Goal: Information Seeking & Learning: Find specific fact

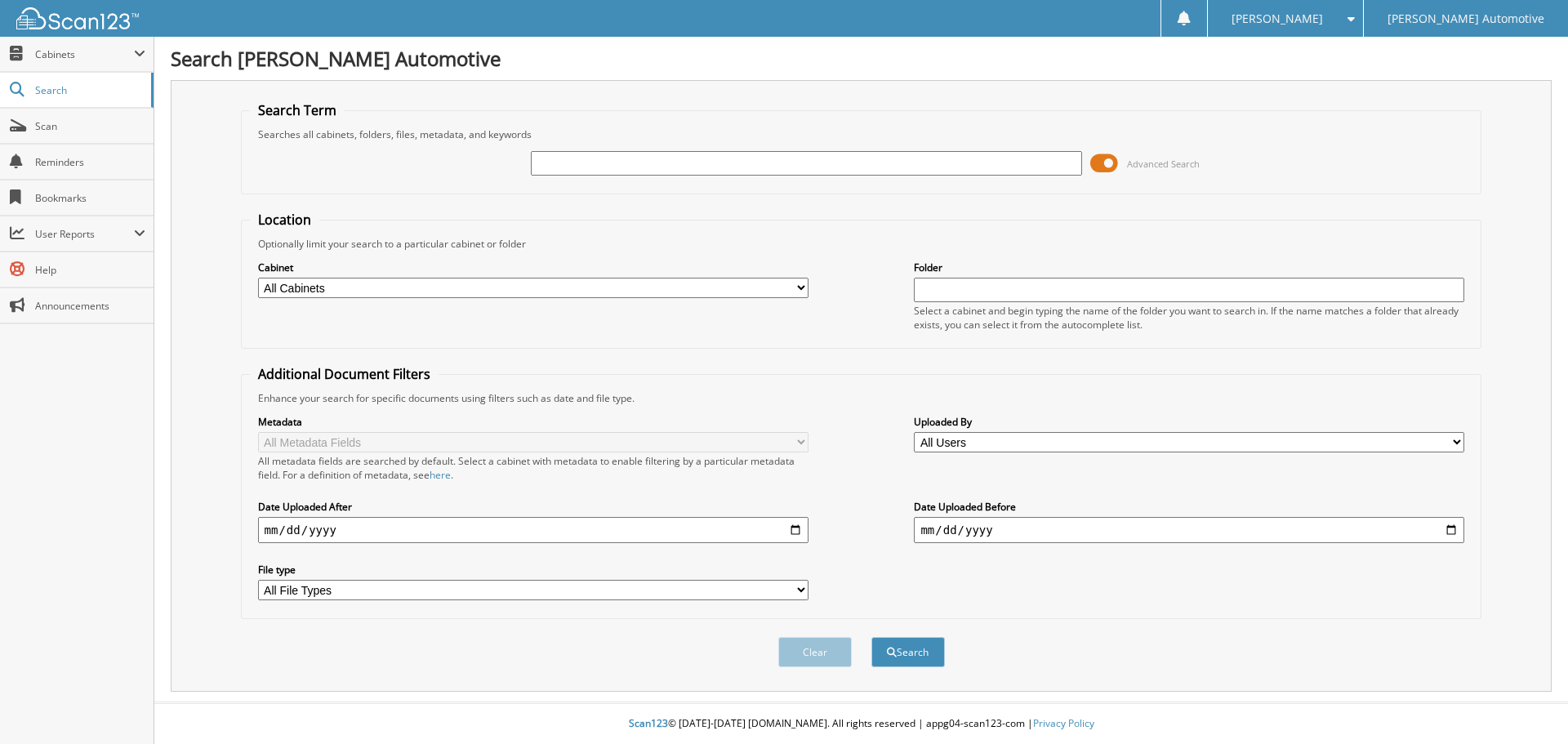
click at [598, 164] on input "text" at bounding box center [806, 164] width 550 height 25
type input "KELLEYE BEVERLY"
click at [871, 637] on button "Search" at bounding box center [907, 653] width 73 height 30
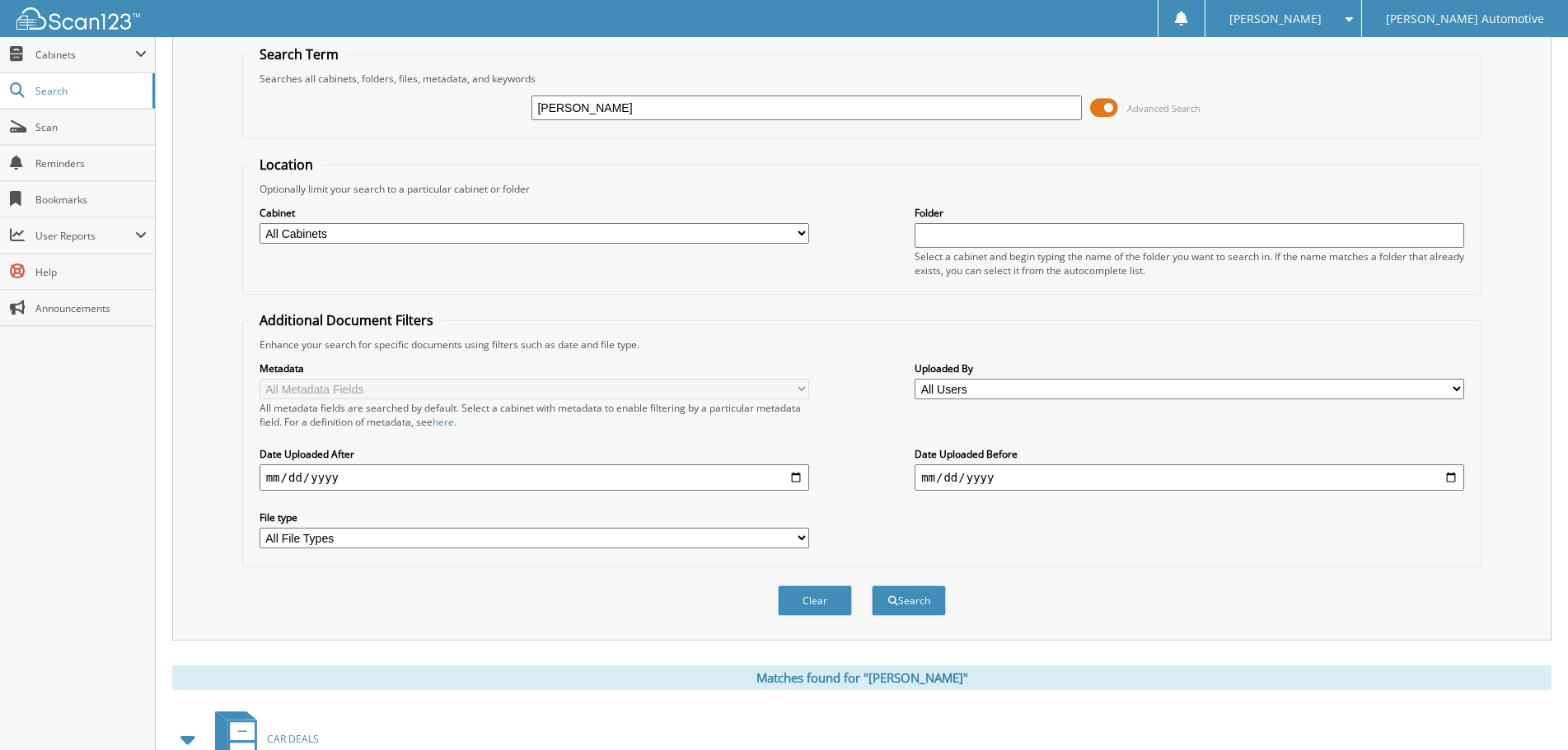
scroll to position [330, 0]
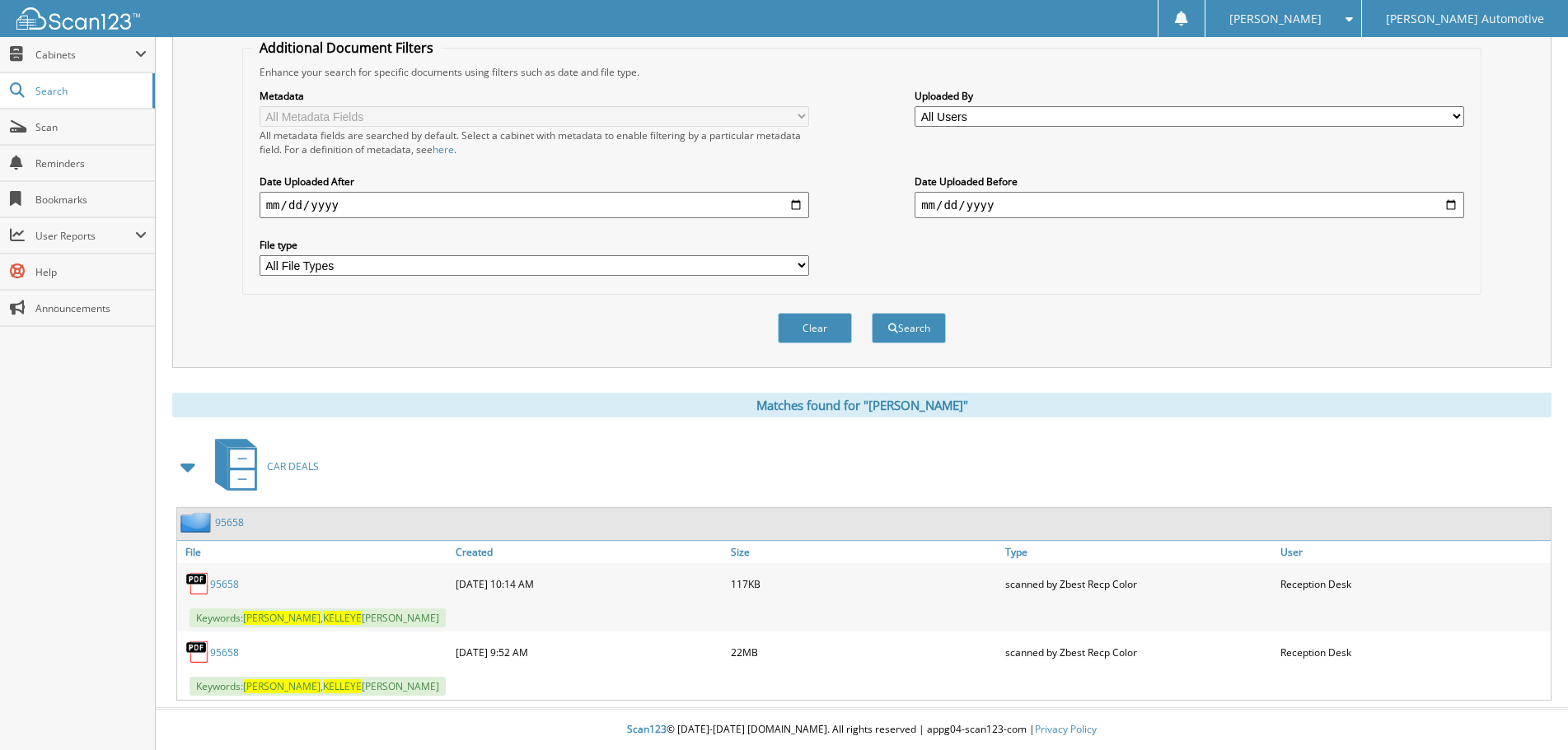
click at [231, 584] on link "95658" at bounding box center [225, 584] width 29 height 14
click at [230, 652] on link "95658" at bounding box center [225, 653] width 29 height 14
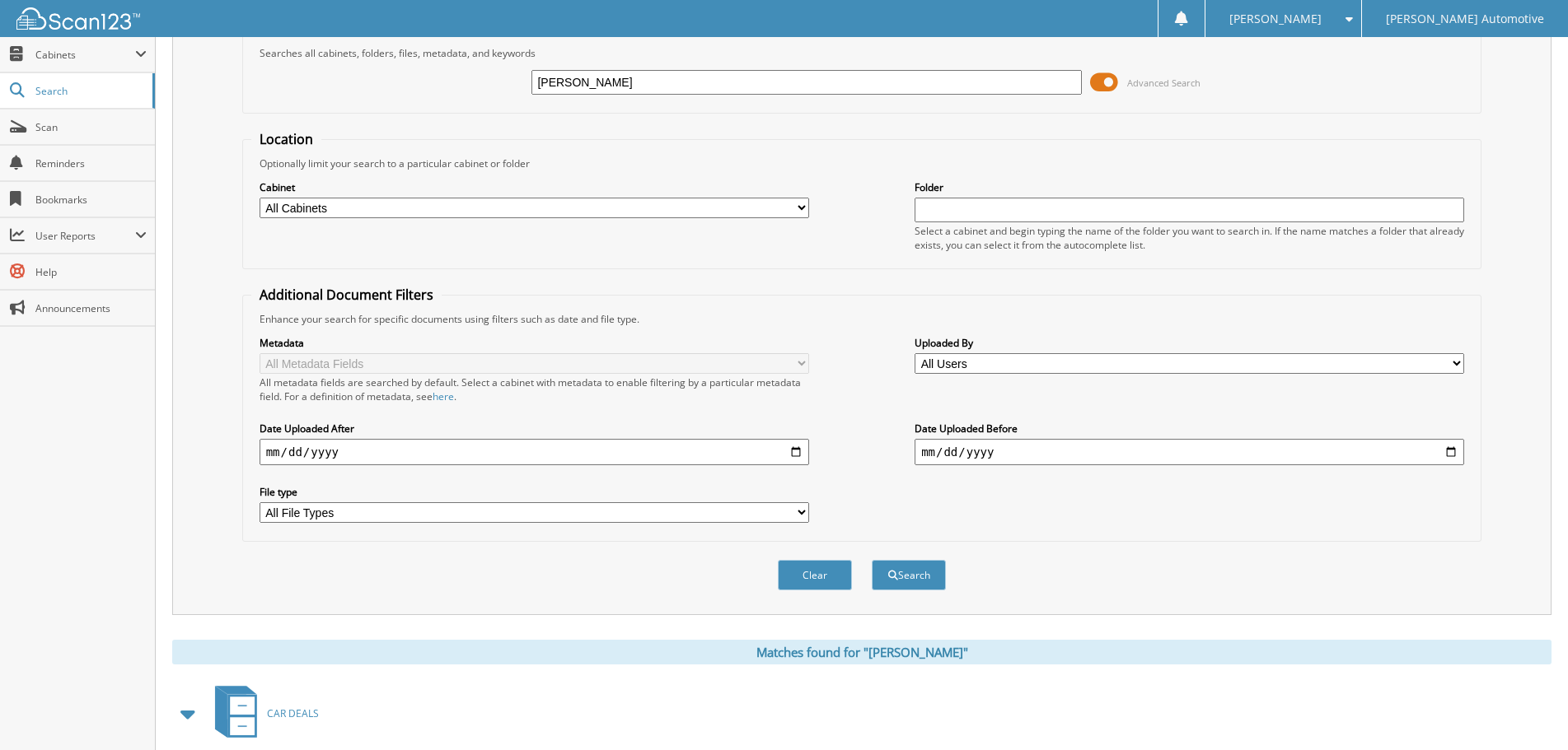
scroll to position [0, 0]
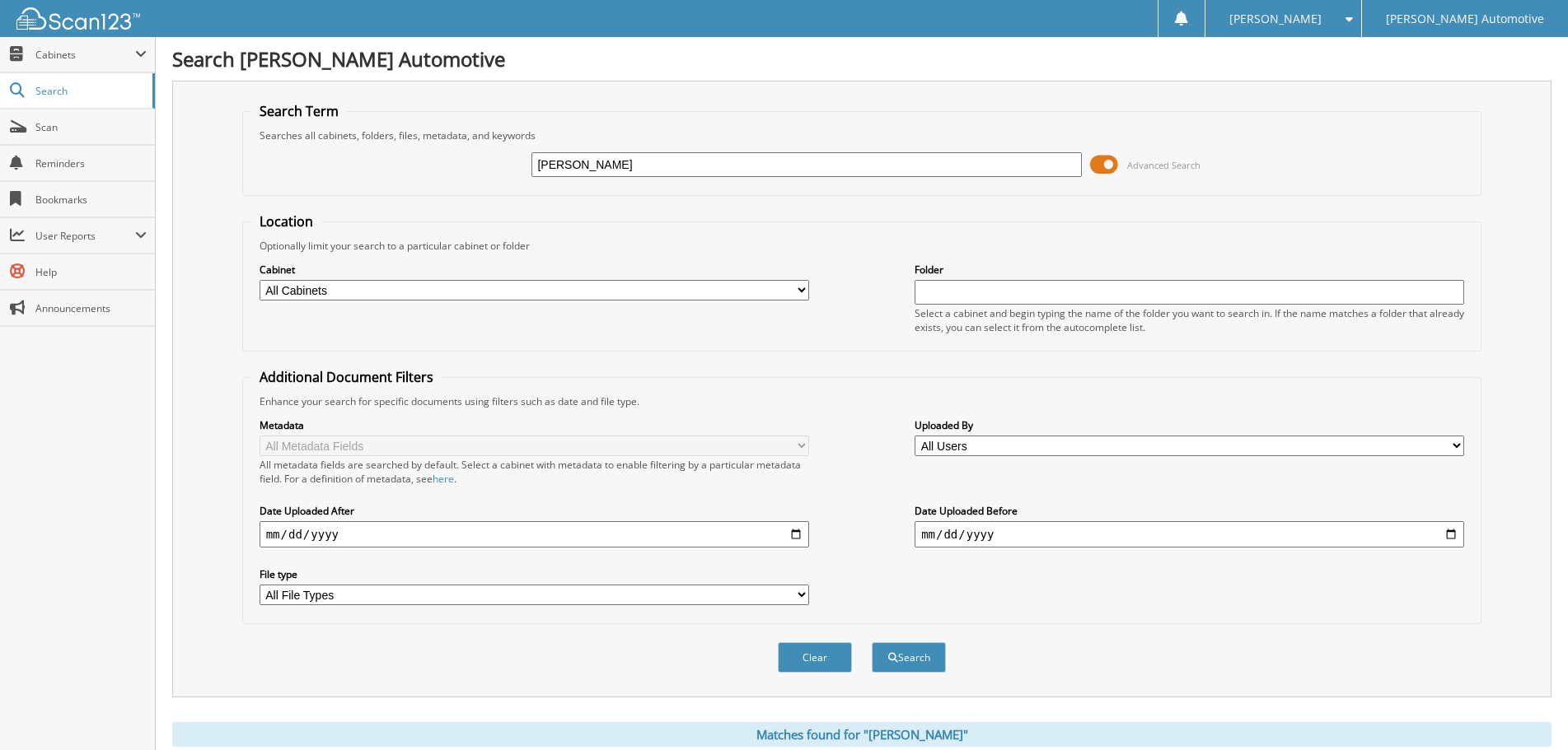
drag, startPoint x: 676, startPoint y: 165, endPoint x: 501, endPoint y: 171, distance: 175.1
click at [501, 171] on div "[PERSON_NAME] Advanced Search" at bounding box center [863, 164] width 1222 height 44
type input "[PERSON_NAME]"
click at [872, 642] on button "Search" at bounding box center [909, 658] width 74 height 31
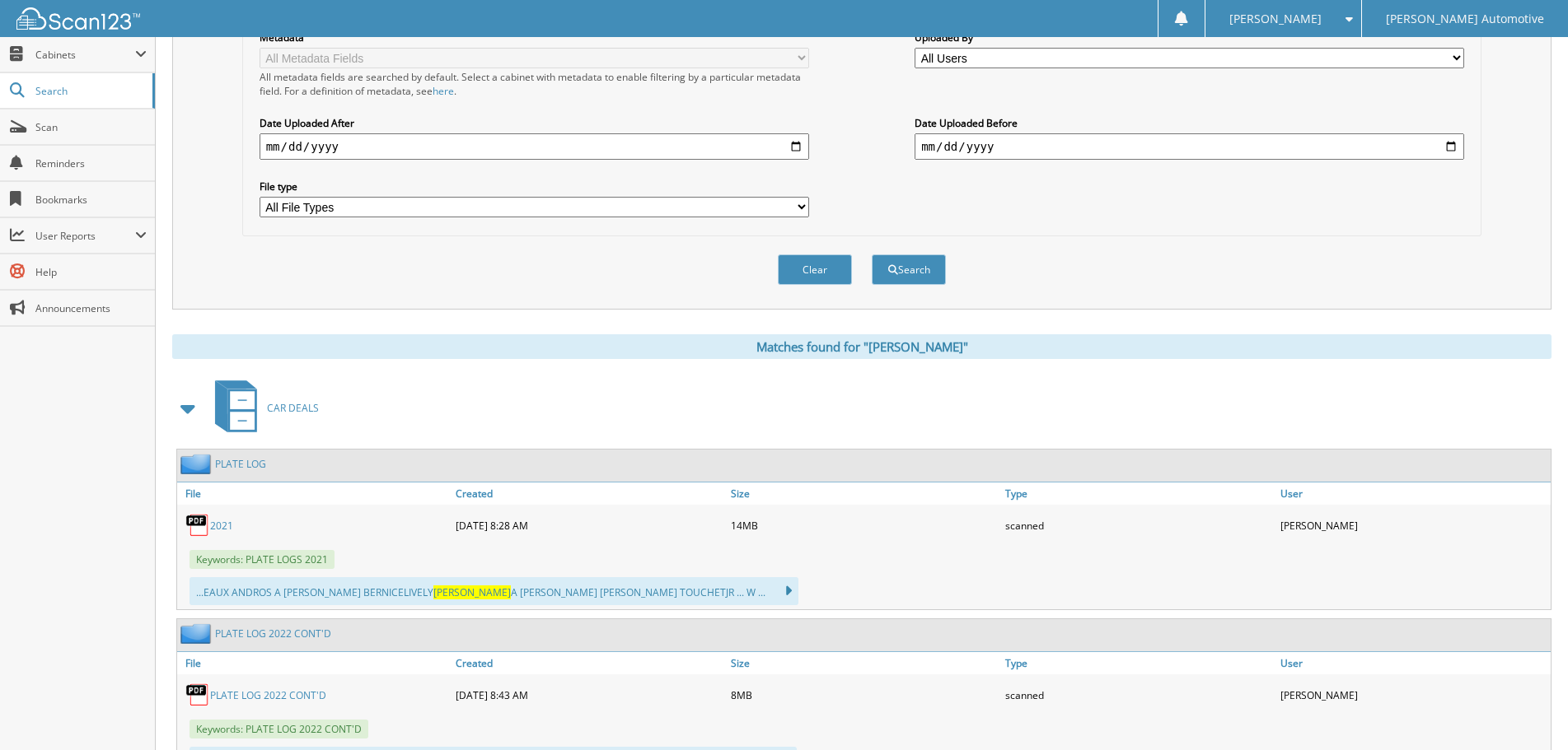
scroll to position [412, 0]
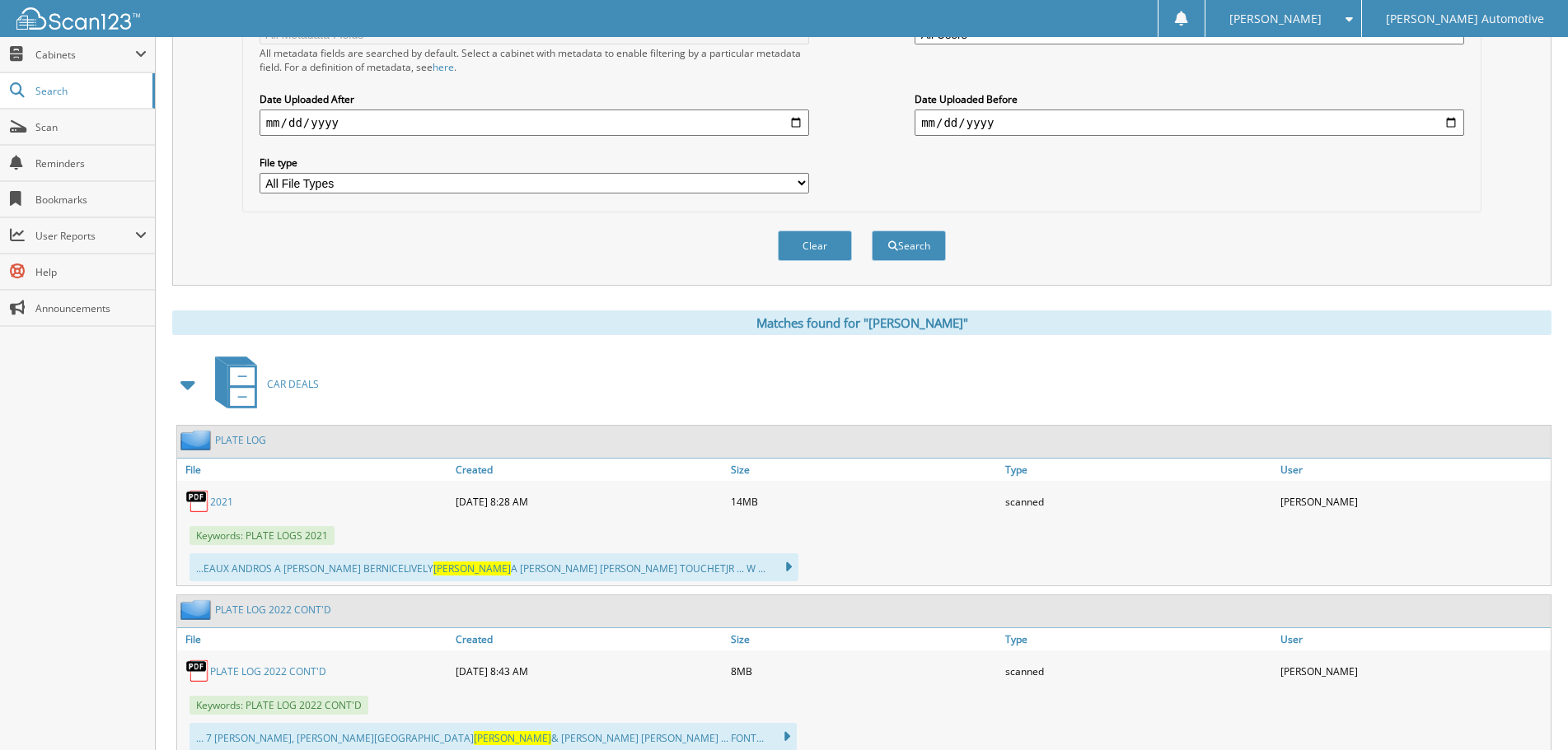
click at [187, 385] on span at bounding box center [188, 384] width 23 height 30
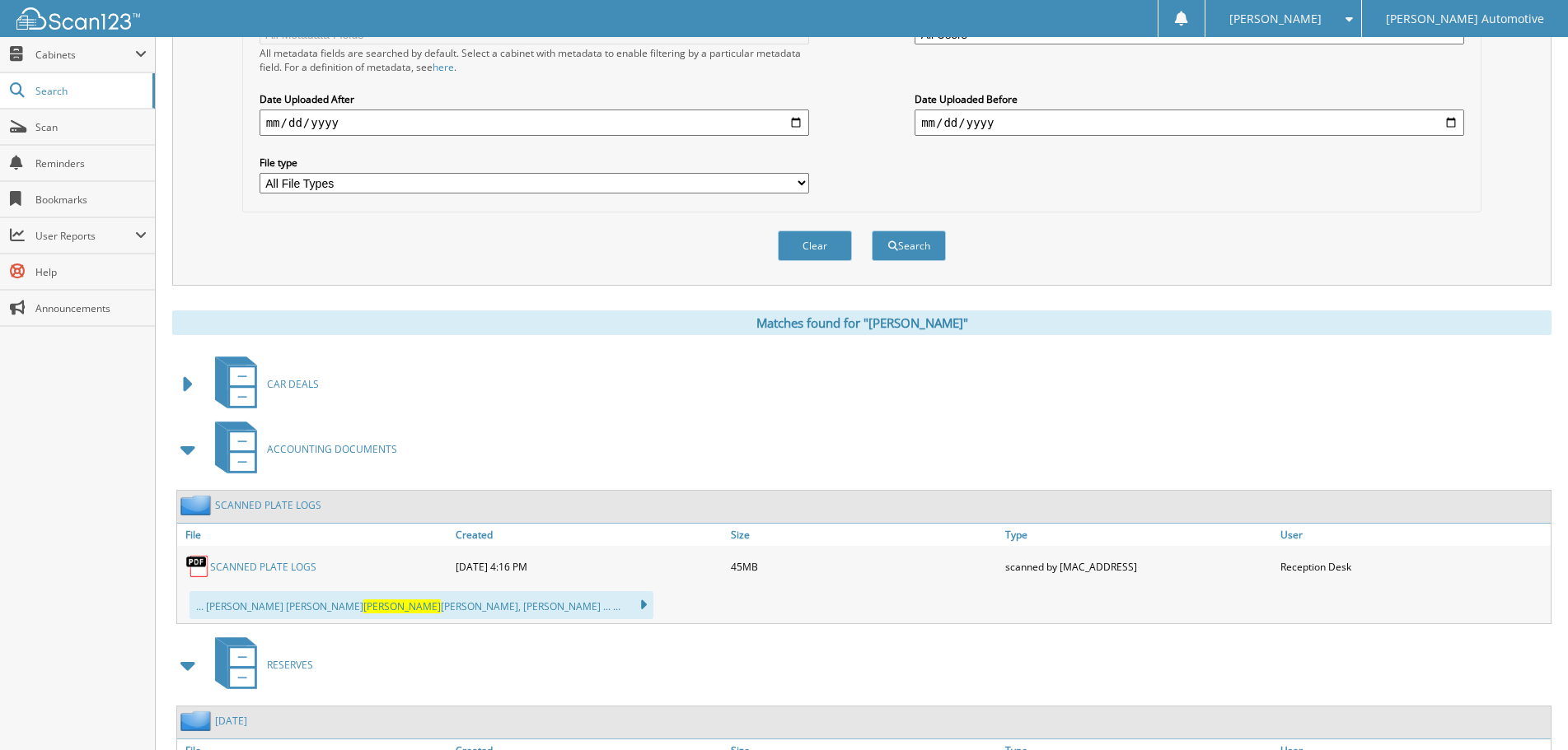
click at [186, 450] on span at bounding box center [188, 449] width 23 height 30
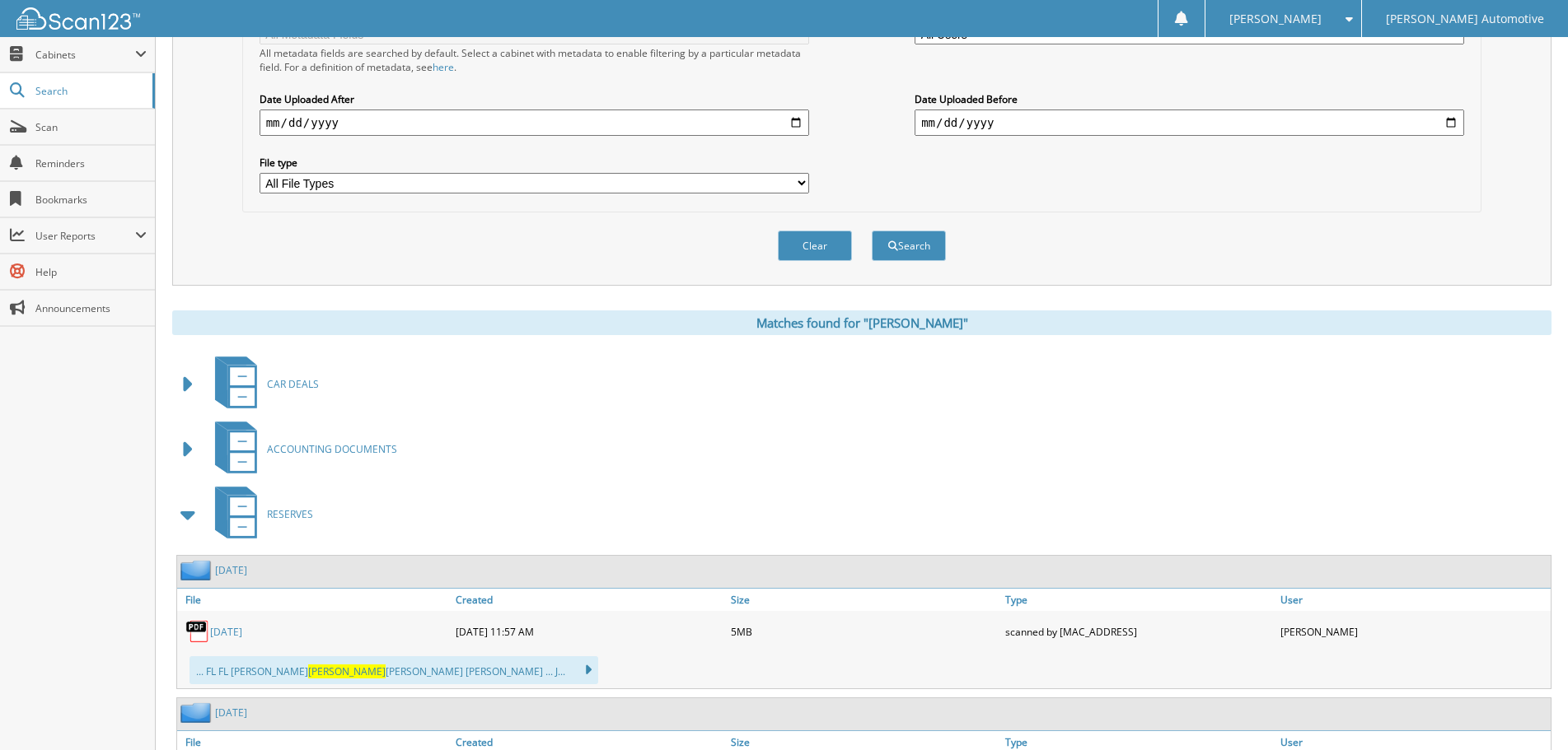
click at [187, 518] on span at bounding box center [188, 515] width 23 height 30
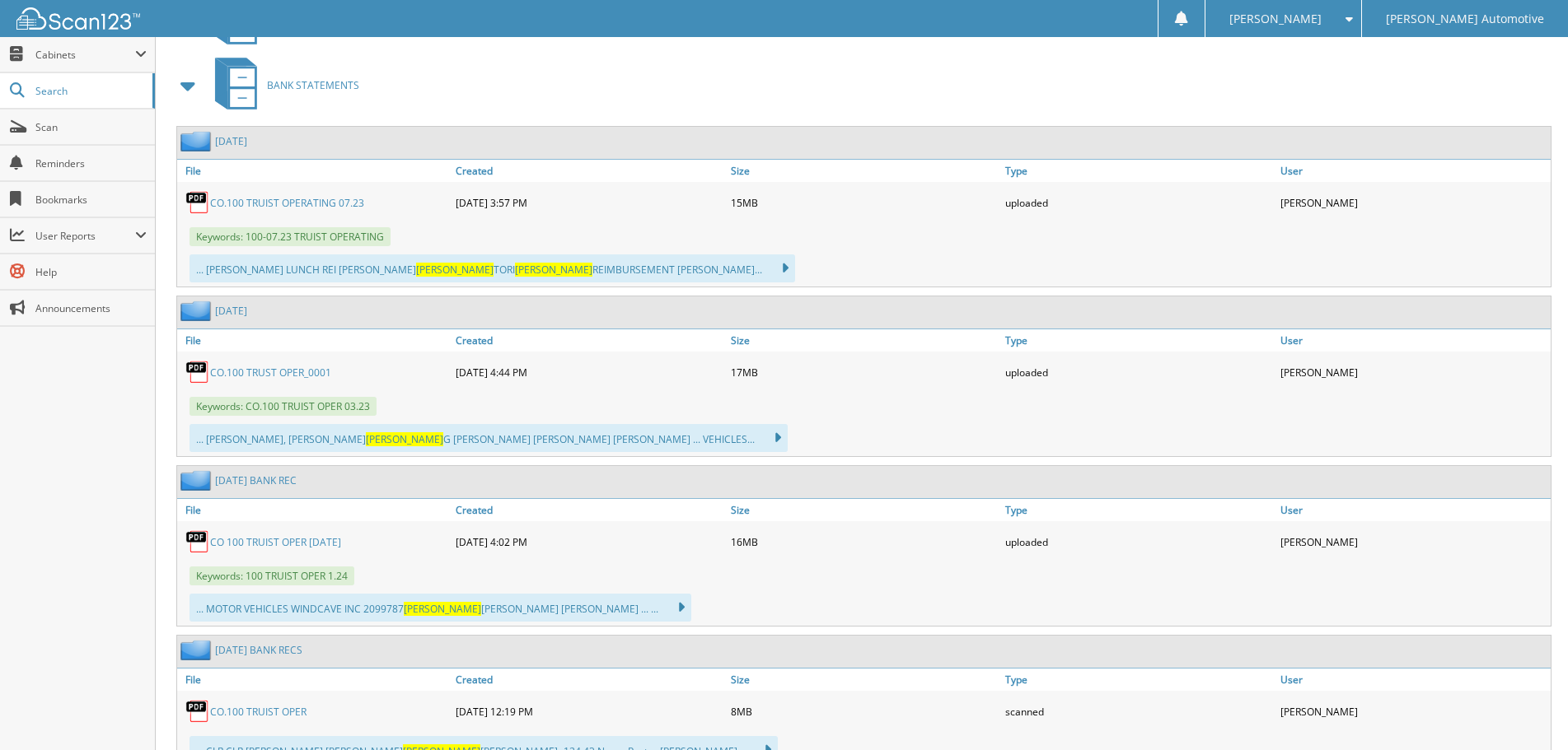
scroll to position [659, 0]
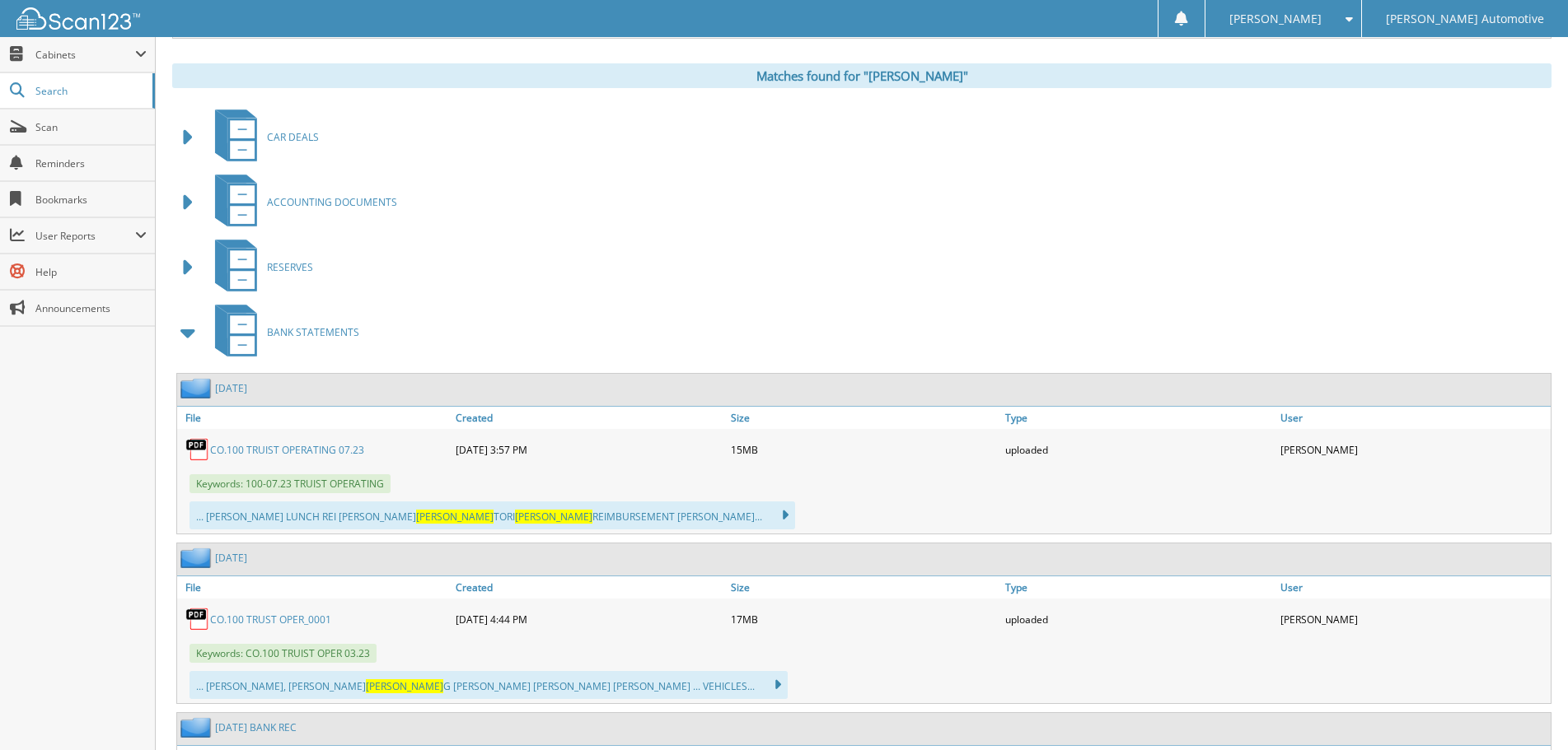
click at [188, 327] on span at bounding box center [188, 332] width 23 height 30
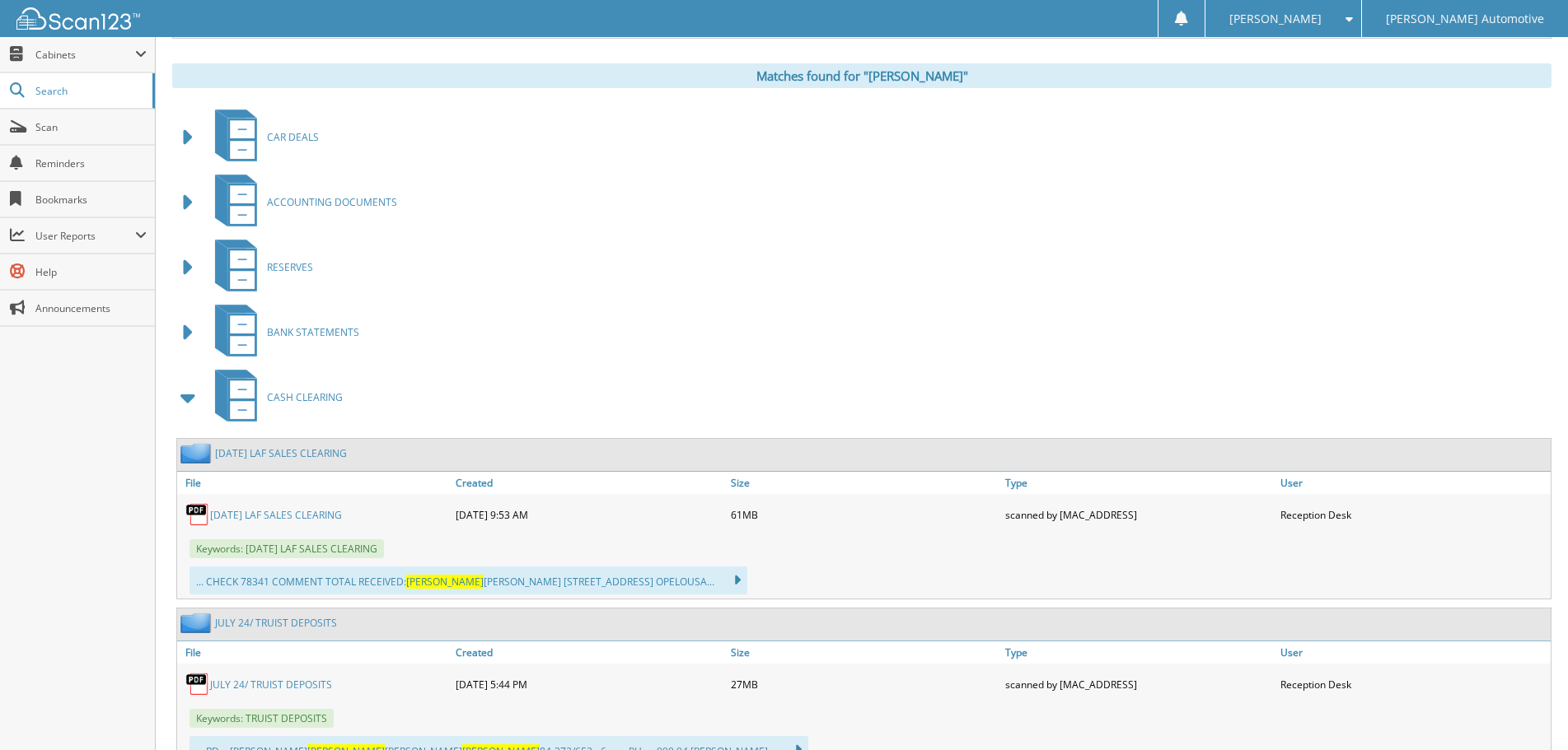
click at [186, 401] on span at bounding box center [188, 398] width 23 height 30
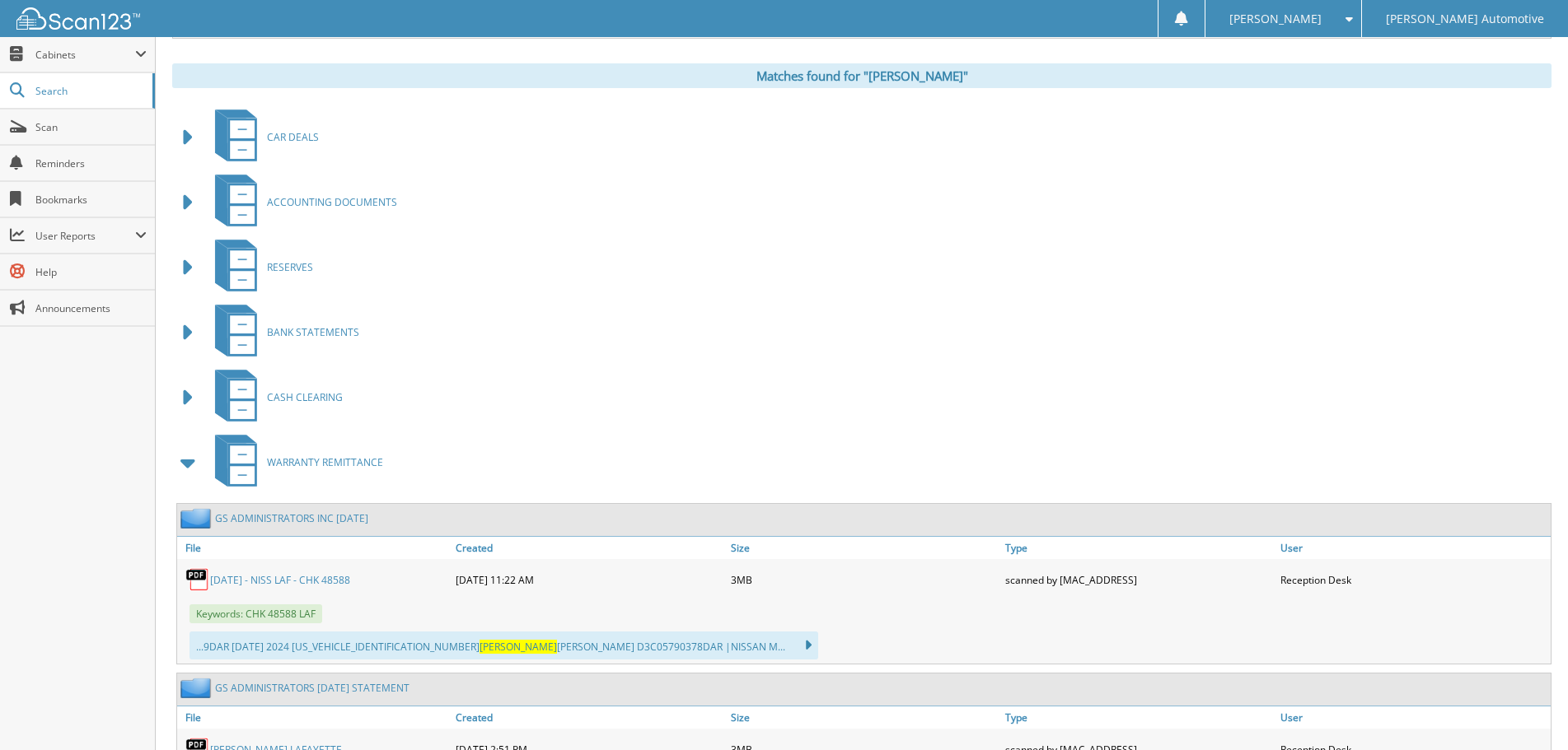
click at [187, 463] on span at bounding box center [188, 463] width 23 height 30
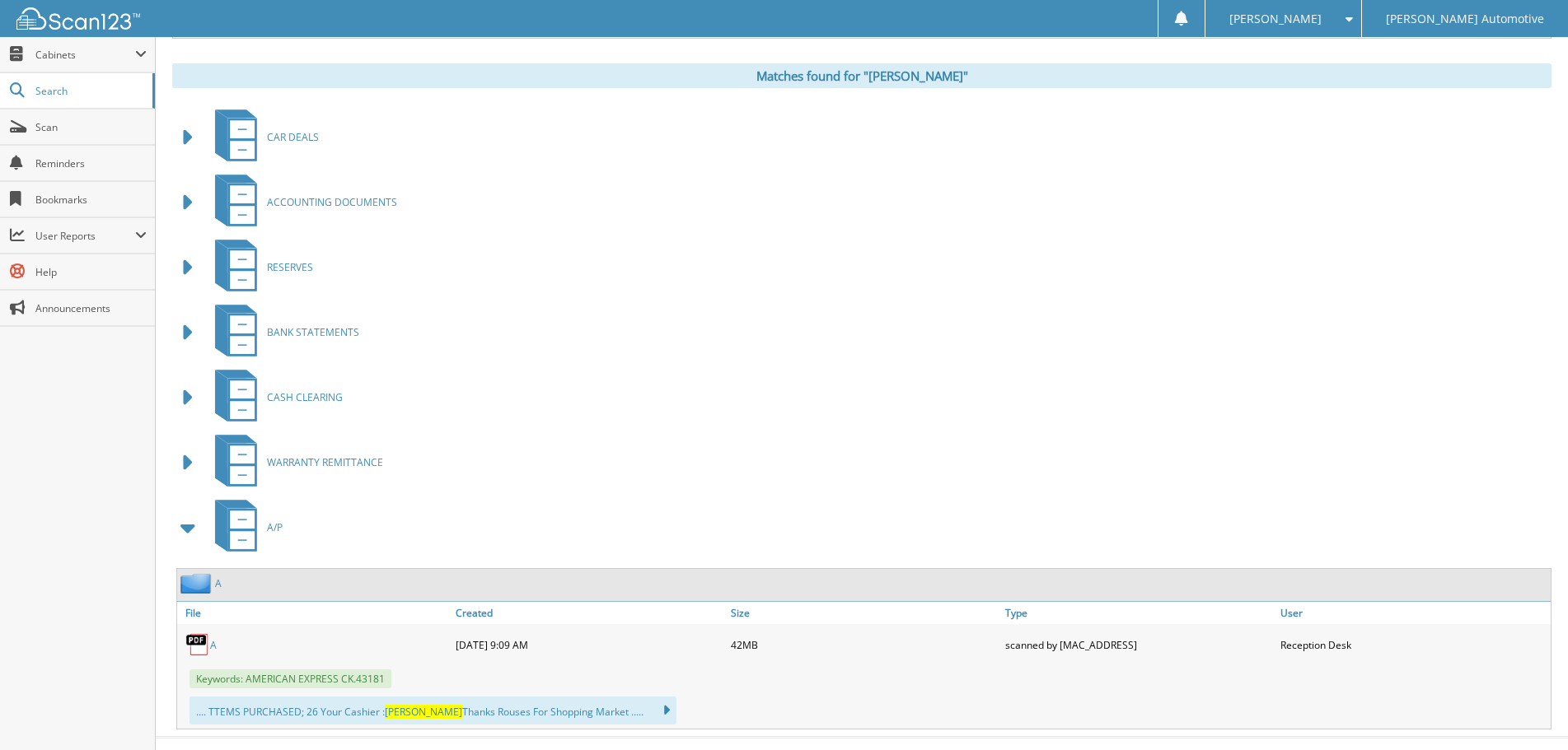
click at [193, 528] on span at bounding box center [188, 527] width 23 height 30
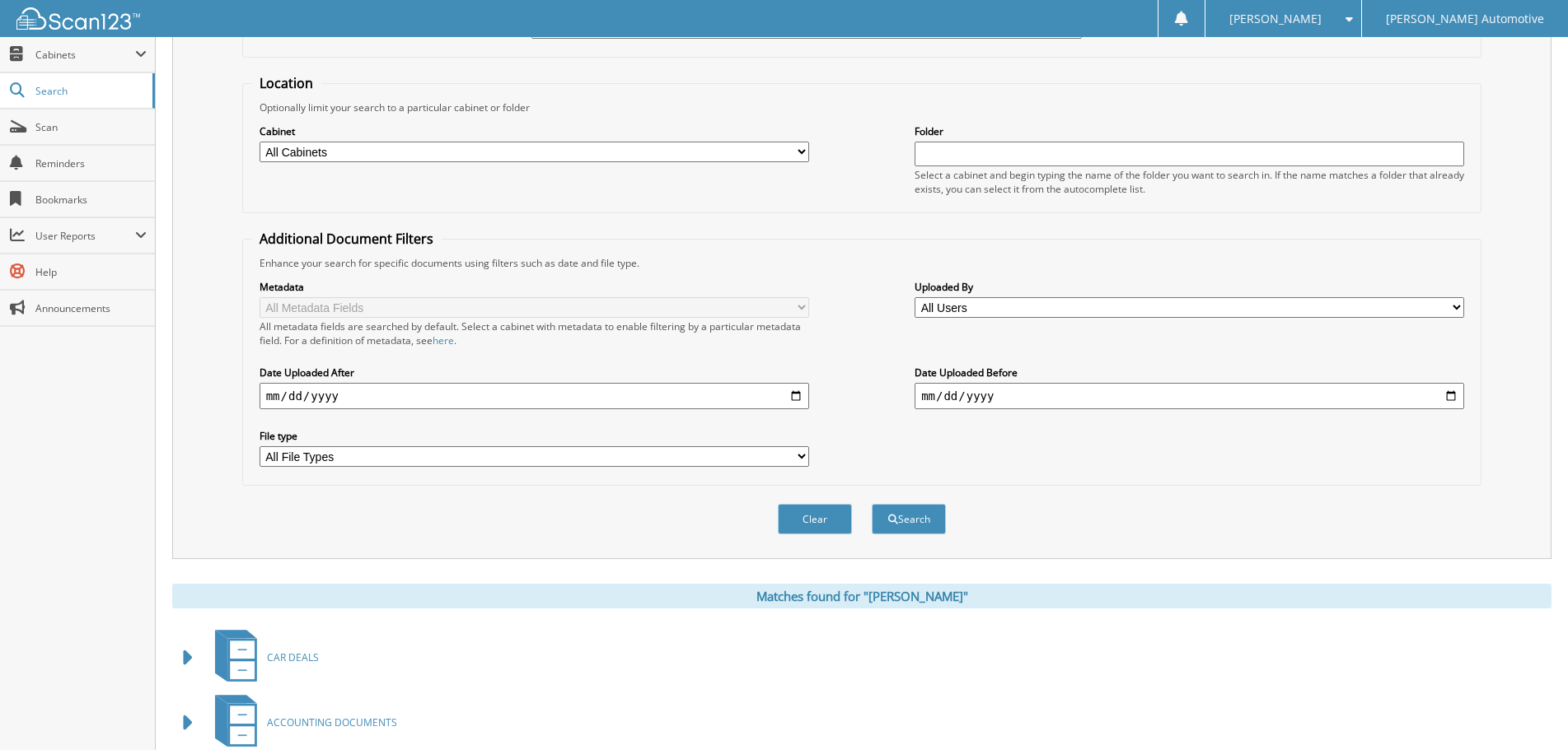
scroll to position [272, 0]
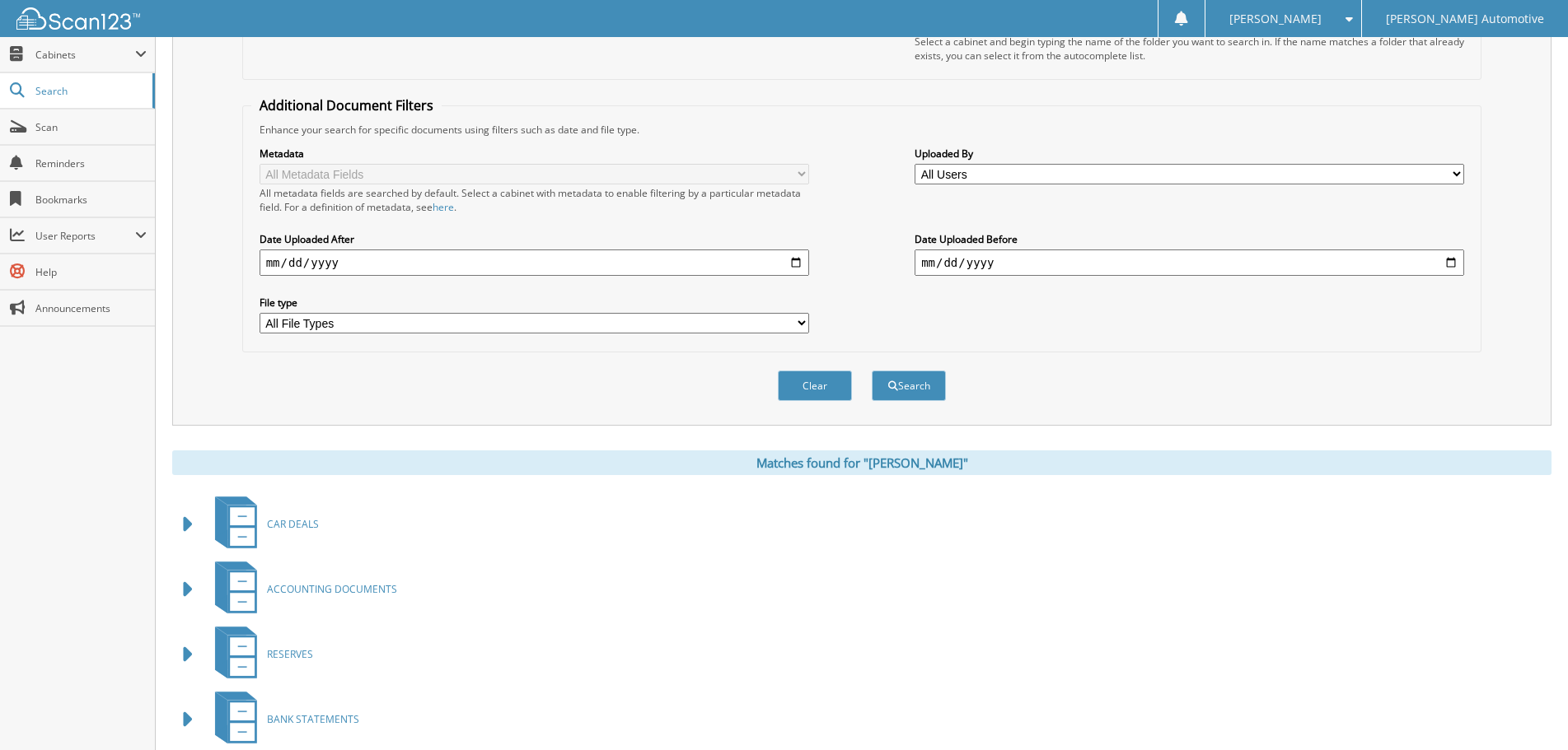
click at [189, 524] on span at bounding box center [188, 524] width 23 height 30
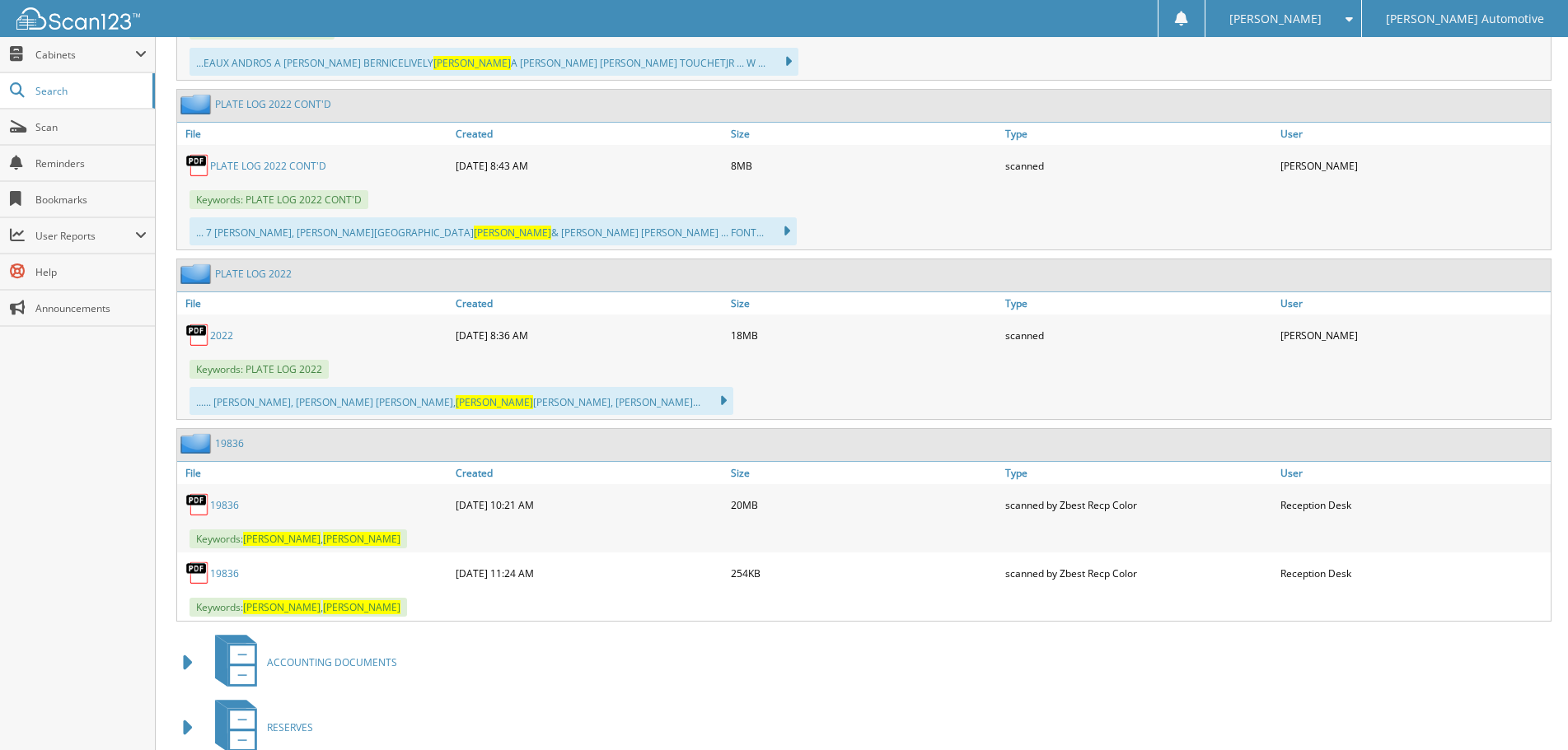
scroll to position [931, 0]
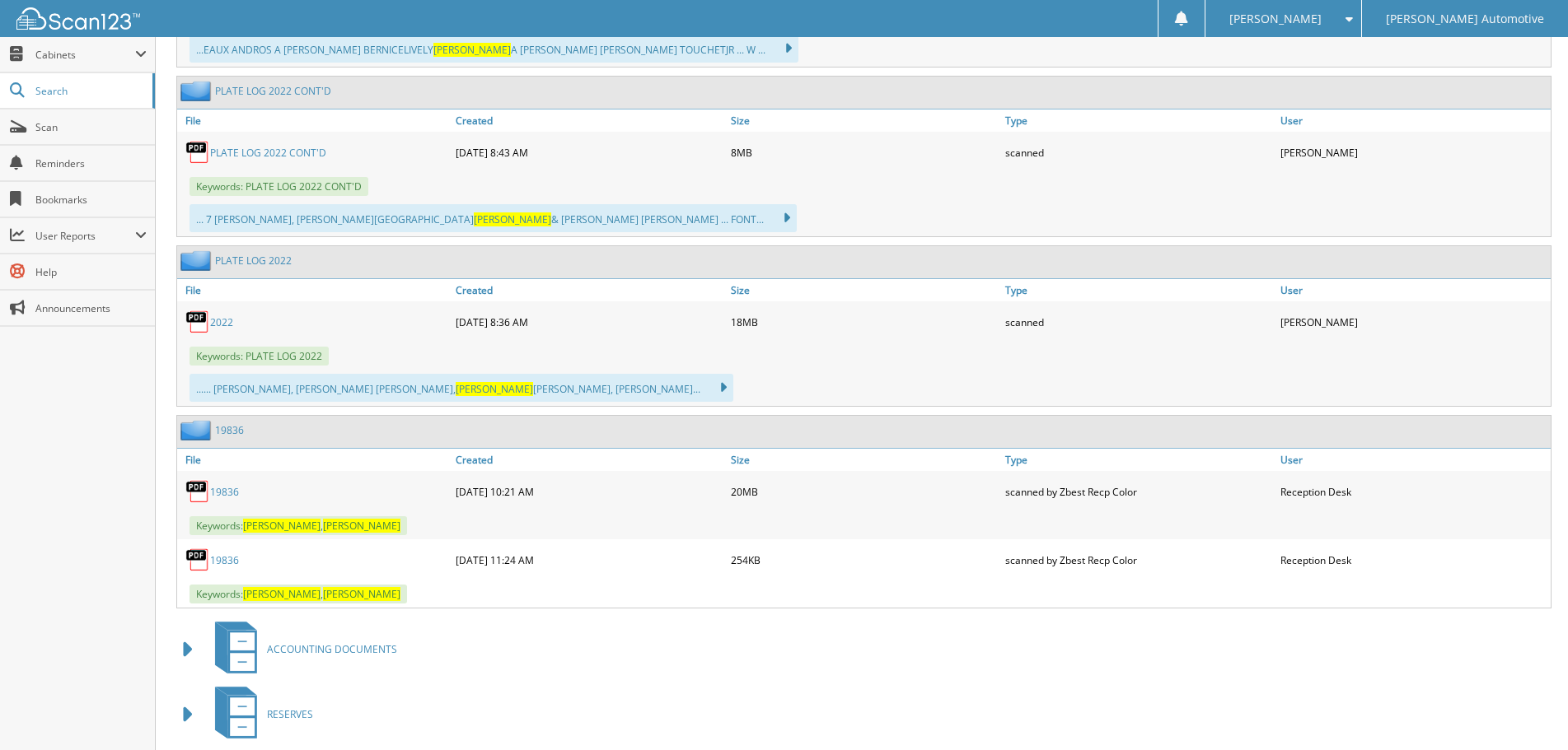
click at [220, 491] on link "19836" at bounding box center [225, 492] width 29 height 14
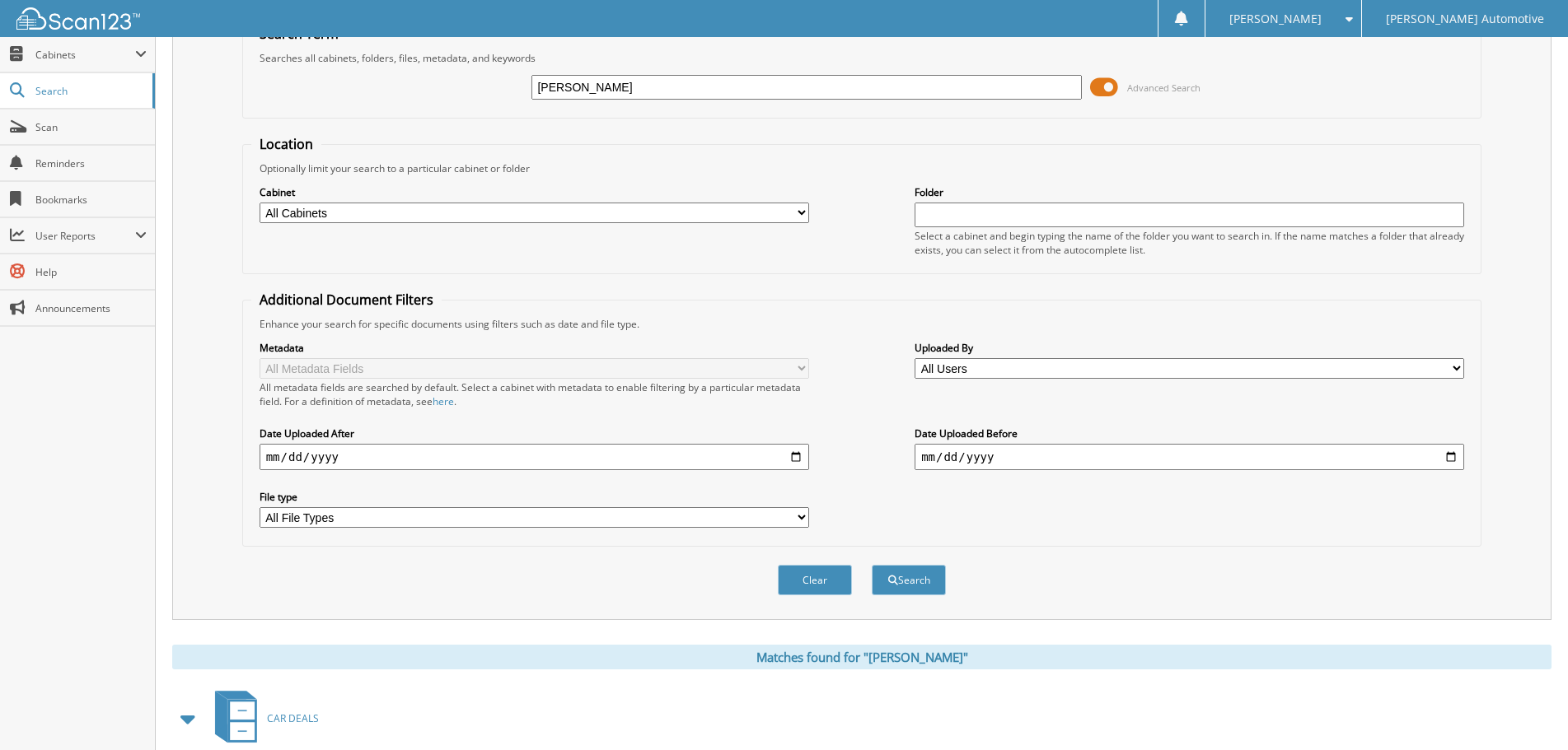
scroll to position [0, 0]
